Goal: Transaction & Acquisition: Purchase product/service

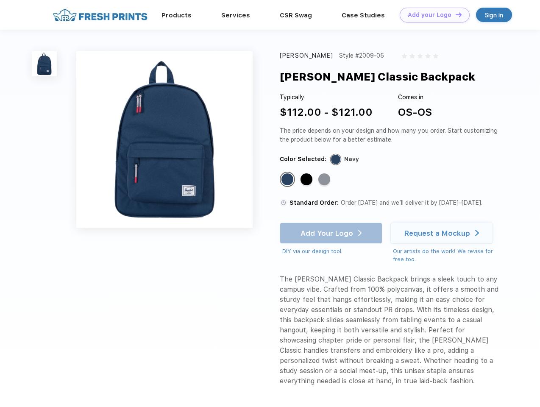
click at [431, 15] on link "Add your Logo Design Tool" at bounding box center [435, 15] width 70 height 15
click at [0, 0] on div "Design Tool" at bounding box center [0, 0] width 0 height 0
click at [455, 14] on link "Add your Logo Design Tool" at bounding box center [435, 15] width 70 height 15
click at [44, 64] on img at bounding box center [44, 63] width 25 height 25
click at [288, 180] on div "Standard Color" at bounding box center [287, 179] width 12 height 12
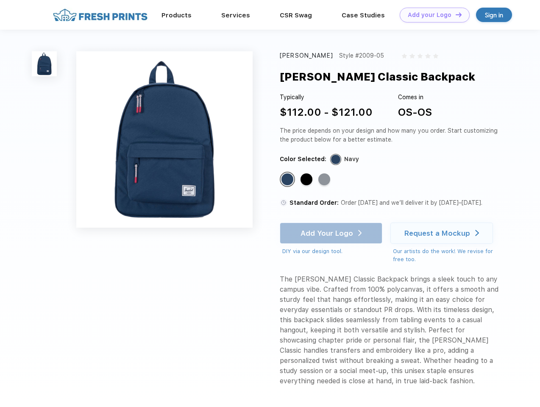
click at [307, 180] on div "Standard Color" at bounding box center [306, 179] width 12 height 12
click at [325, 180] on div "Standard Color" at bounding box center [324, 179] width 12 height 12
click at [332, 233] on div "Add Your Logo DIY via our design tool. Ah shoot! This product isn't up in our d…" at bounding box center [331, 238] width 103 height 33
click at [443, 233] on div "Request a Mockup" at bounding box center [437, 233] width 66 height 8
